Goal: Task Accomplishment & Management: Manage account settings

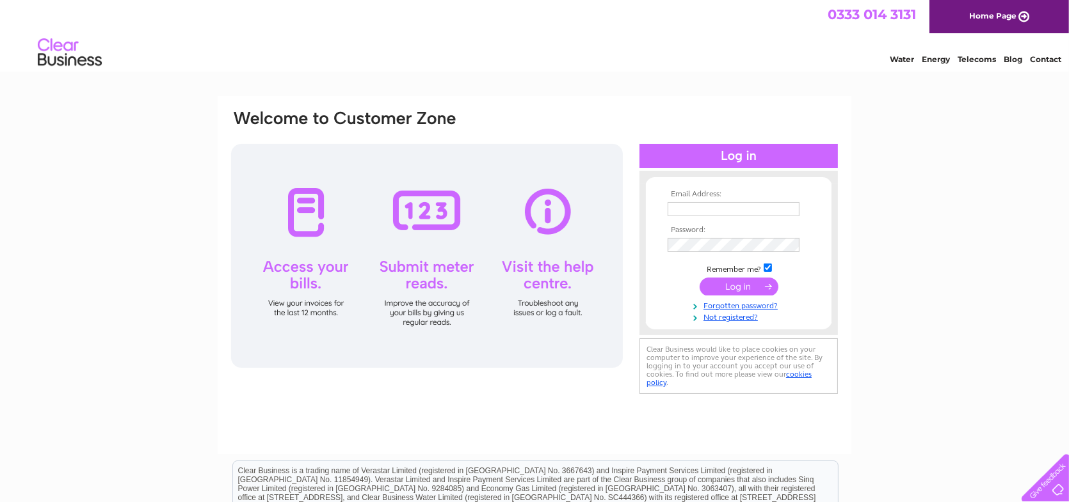
click at [704, 218] on td at bounding box center [738, 209] width 148 height 20
click at [703, 213] on input "text" at bounding box center [733, 209] width 132 height 14
type input "kayley.coward@sjpp.co.uk"
click at [725, 294] on input "submit" at bounding box center [738, 287] width 79 height 18
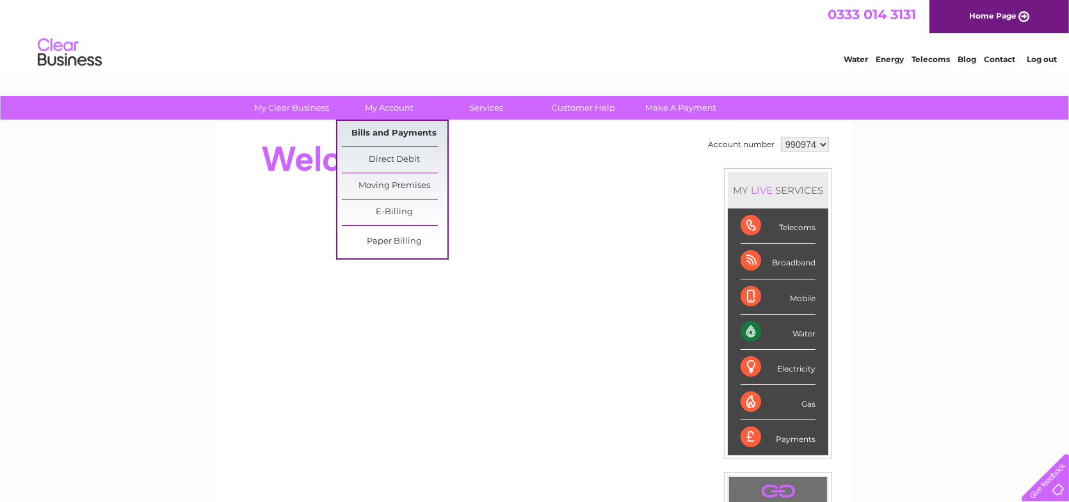
click at [390, 128] on link "Bills and Payments" at bounding box center [395, 134] width 106 height 26
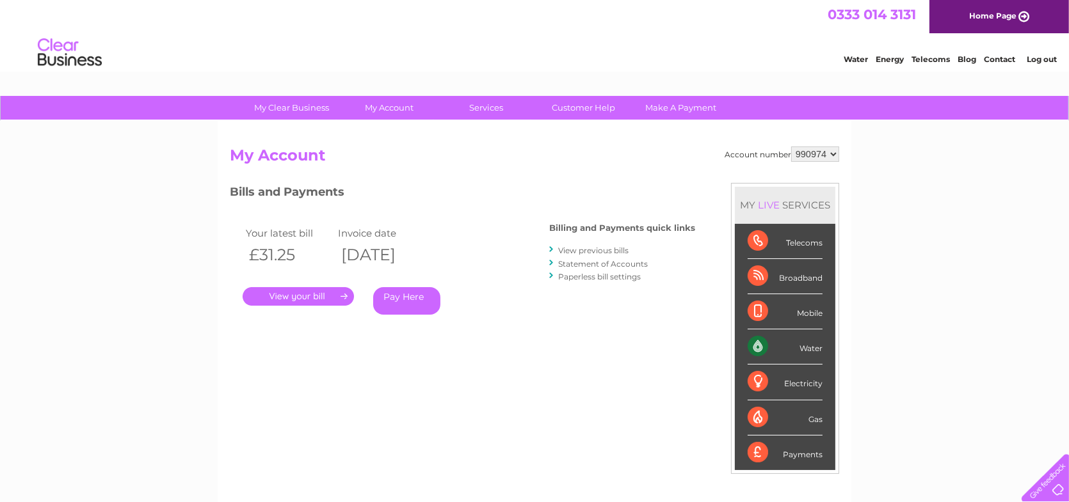
click at [324, 296] on link "." at bounding box center [298, 296] width 111 height 19
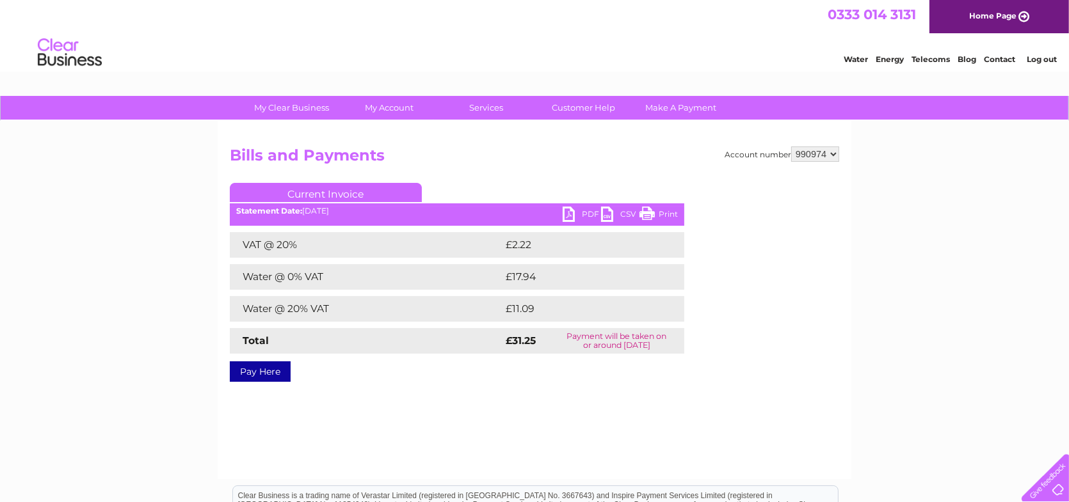
click at [564, 209] on link "PDF" at bounding box center [581, 216] width 38 height 19
